Goal: Task Accomplishment & Management: Complete application form

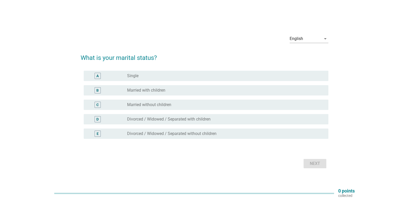
click at [274, 89] on div "radio_button_unchecked Married with children" at bounding box center [223, 90] width 193 height 5
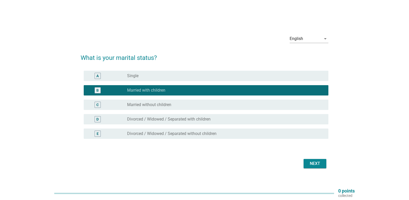
click at [312, 163] on div "Next" at bounding box center [315, 164] width 14 height 6
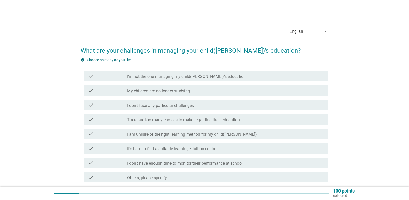
click at [321, 29] on div "arrow_drop_down" at bounding box center [324, 31] width 7 height 6
click at [312, 46] on div "中文（简体）" at bounding box center [309, 48] width 30 height 6
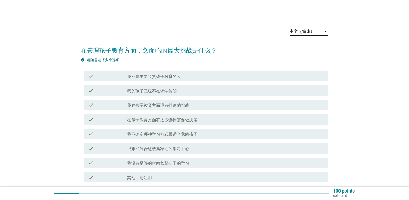
click at [128, 165] on label "我没有足够的时间监督孩子的学习" at bounding box center [158, 163] width 62 height 5
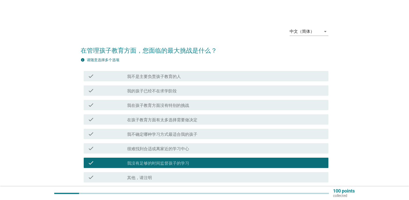
click at [142, 135] on label "我不确定哪种学习方式最适合我的孩子" at bounding box center [162, 134] width 70 height 5
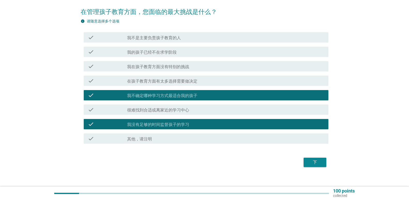
scroll to position [44, 0]
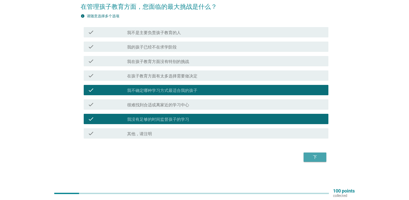
click at [324, 157] on button "下" at bounding box center [315, 157] width 23 height 9
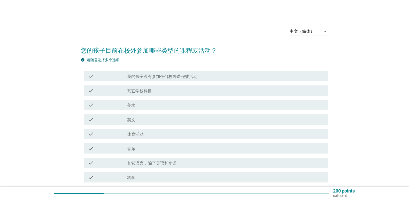
click at [141, 77] on label "我的孩子没有参加任何校外课程或活动" at bounding box center [162, 76] width 70 height 5
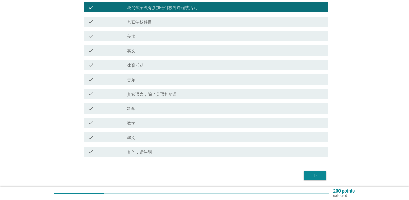
scroll to position [79, 0]
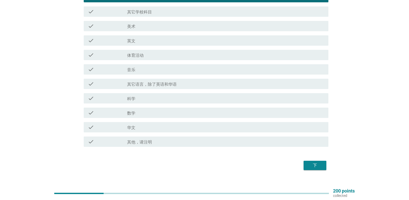
click at [316, 166] on div "下" at bounding box center [315, 166] width 14 height 6
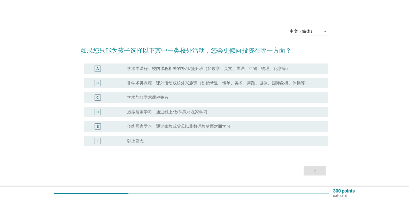
click at [160, 87] on div "B radio_button_unchecked 非学术类课程：课外活动或校外兴趣班（如跆拳道、钢琴、美术、舞蹈、游泳、国际象棋、体操等）" at bounding box center [206, 83] width 245 height 10
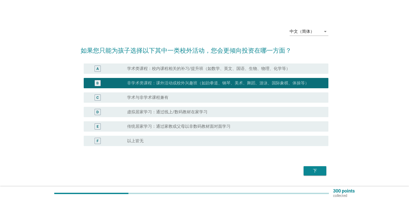
click at [315, 172] on div "下" at bounding box center [315, 171] width 14 height 6
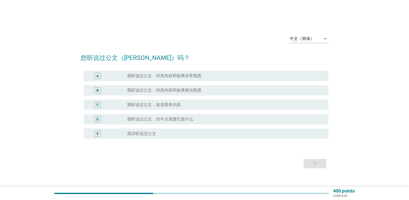
click at [98, 121] on div "D" at bounding box center [97, 119] width 2 height 5
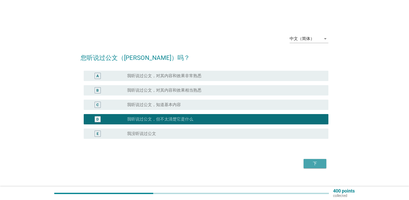
click at [325, 166] on button "下" at bounding box center [315, 163] width 23 height 9
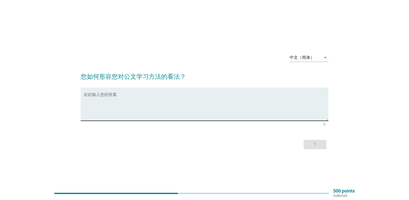
click at [129, 118] on textarea "在此输入您的答案" at bounding box center [206, 107] width 245 height 27
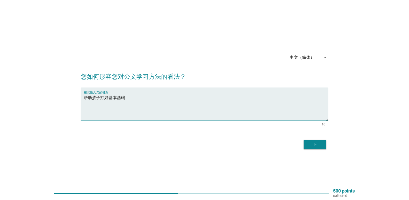
type textarea "帮助孩子打好基本基础"
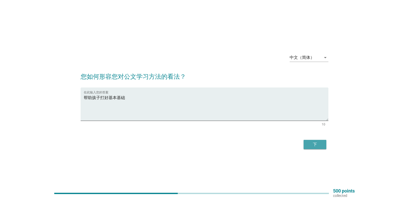
click at [321, 147] on div "下" at bounding box center [315, 145] width 14 height 6
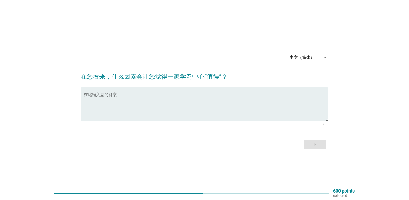
click at [115, 98] on textarea "在此输入您的答案" at bounding box center [206, 107] width 245 height 27
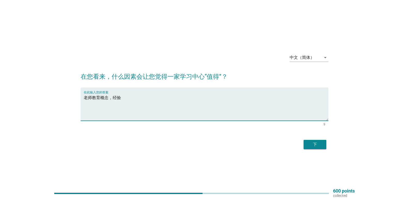
click at [112, 98] on textarea "老师教育概念，经验" at bounding box center [206, 107] width 245 height 27
type textarea "老师教育概念和[DEMOGRAPHIC_DATA]经验"
click at [320, 145] on div "下" at bounding box center [315, 145] width 14 height 6
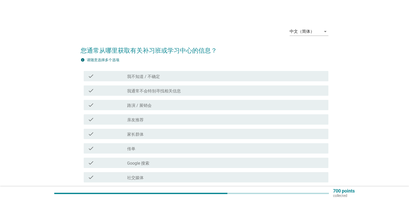
click at [135, 175] on label "社交媒体" at bounding box center [135, 177] width 17 height 5
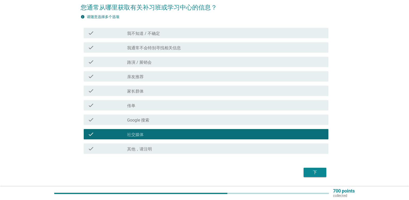
scroll to position [53, 0]
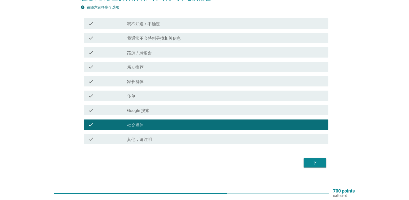
click at [130, 111] on label "Google 搜索" at bounding box center [138, 110] width 22 height 5
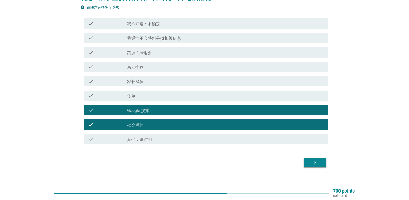
click at [319, 163] on div "下" at bounding box center [315, 163] width 14 height 6
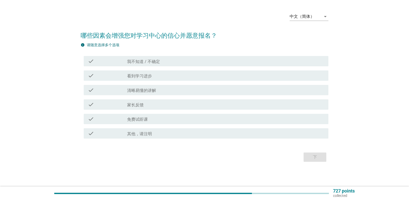
scroll to position [0, 0]
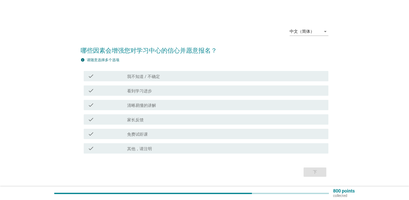
click at [125, 103] on div "check" at bounding box center [108, 105] width 40 height 6
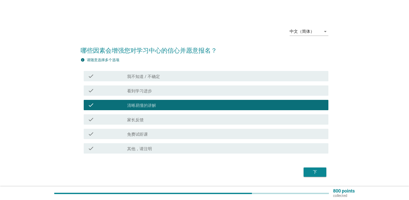
click at [129, 131] on div "check_box_outline_blank 免费试听课" at bounding box center [225, 134] width 197 height 6
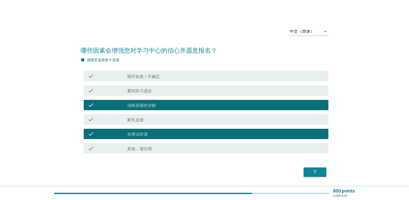
click at [119, 91] on div "check" at bounding box center [108, 91] width 40 height 6
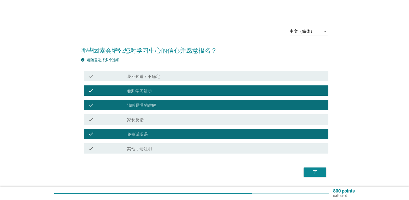
click at [313, 174] on div "下" at bounding box center [315, 172] width 14 height 6
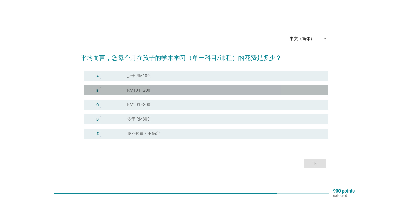
click at [140, 91] on label "RM101–200" at bounding box center [138, 90] width 23 height 5
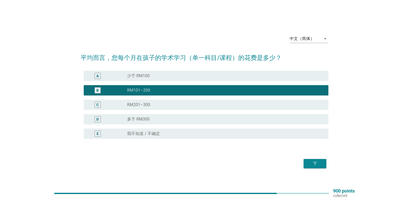
click at [313, 164] on div "下" at bounding box center [315, 164] width 14 height 6
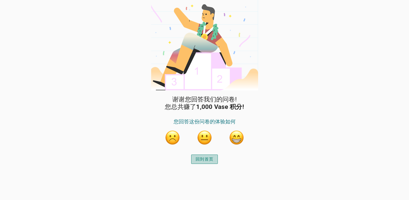
click at [206, 157] on div "回到首页" at bounding box center [205, 159] width 18 height 6
